Goal: Task Accomplishment & Management: Manage account settings

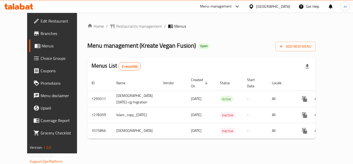
click at [41, 59] on span "Choice Groups" at bounding box center [61, 58] width 41 height 6
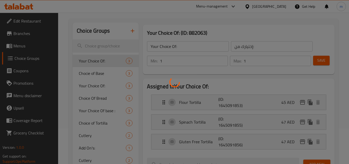
scroll to position [52, 0]
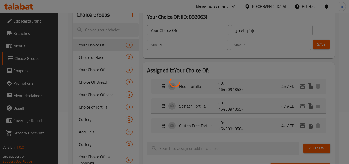
click at [89, 159] on div at bounding box center [174, 82] width 349 height 164
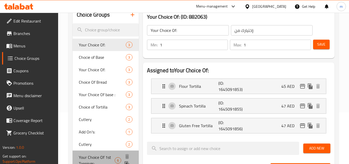
click at [89, 158] on span "Your Choice Of 1st Toppings:" at bounding box center [97, 160] width 36 height 12
type input "Your Choice Of 1st Toppings:"
type input "اختيارك من الطبقة الأولى:"
type input "0"
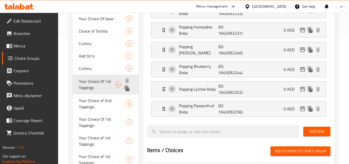
scroll to position [129, 0]
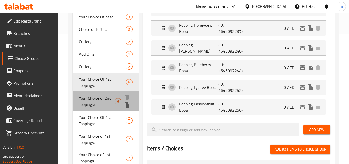
click at [98, 95] on span "Your Choice of 2nd Toppings:" at bounding box center [97, 101] width 36 height 12
type input "Your Choice of 2nd Toppings:"
type input "اختيارك من الطبقة الثانية:"
type input "1"
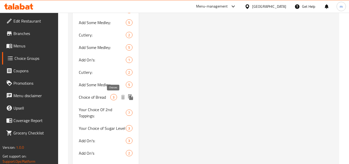
scroll to position [517, 0]
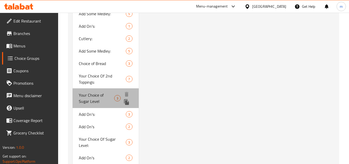
click at [96, 95] on span "Your Choice of Sugar Level" at bounding box center [96, 98] width 35 height 12
type input "Your Choice of Sugar Level"
type input "اختيارك لمستوى السكر"
type input "0"
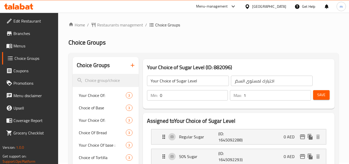
scroll to position [0, 0]
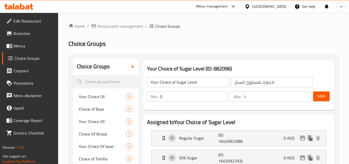
click at [19, 35] on span "Branches" at bounding box center [33, 33] width 41 height 6
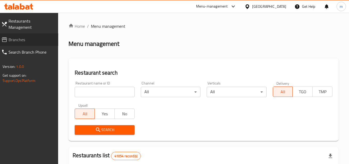
click at [17, 36] on span "Branches" at bounding box center [32, 39] width 46 height 6
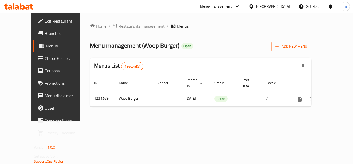
click at [45, 58] on span "Choice Groups" at bounding box center [65, 58] width 41 height 6
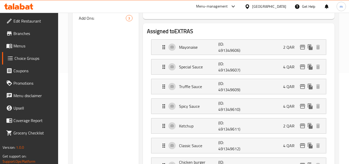
scroll to position [78, 0]
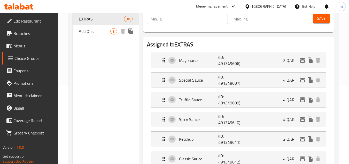
click at [89, 34] on span "Add Ons:" at bounding box center [95, 31] width 32 height 6
type input "Add Ons:"
type input "إضافات:"
type input "3"
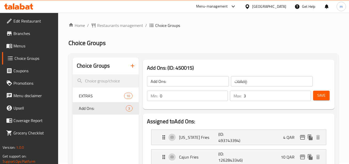
scroll to position [0, 0]
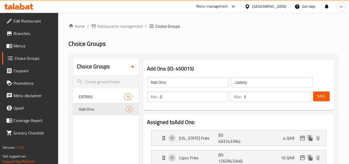
click at [26, 3] on div at bounding box center [18, 6] width 37 height 10
click at [25, 3] on icon at bounding box center [18, 6] width 29 height 6
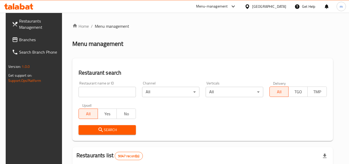
click at [21, 39] on span "Branches" at bounding box center [39, 39] width 41 height 6
